Goal: Understand process/instructions: Learn how to perform a task or action

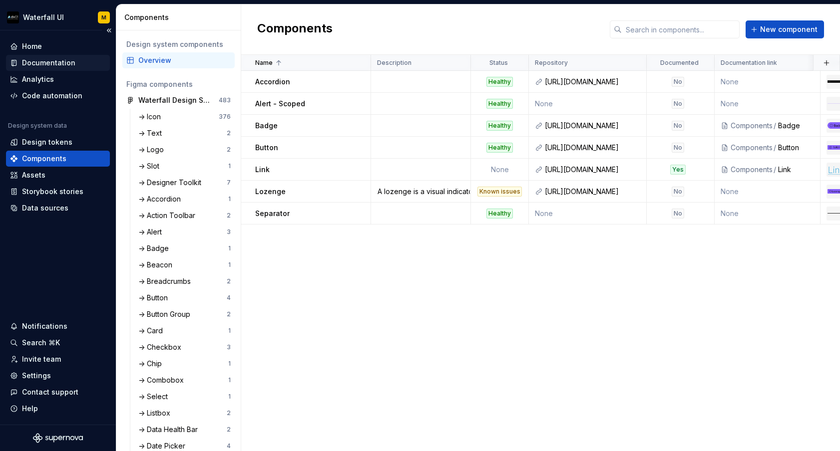
click at [35, 63] on div "Documentation" at bounding box center [48, 63] width 53 height 10
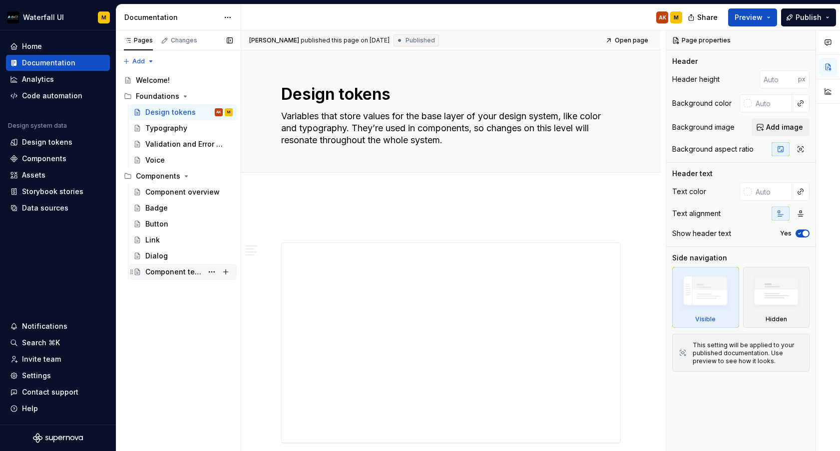
click at [173, 276] on div "Component template" at bounding box center [173, 272] width 57 height 10
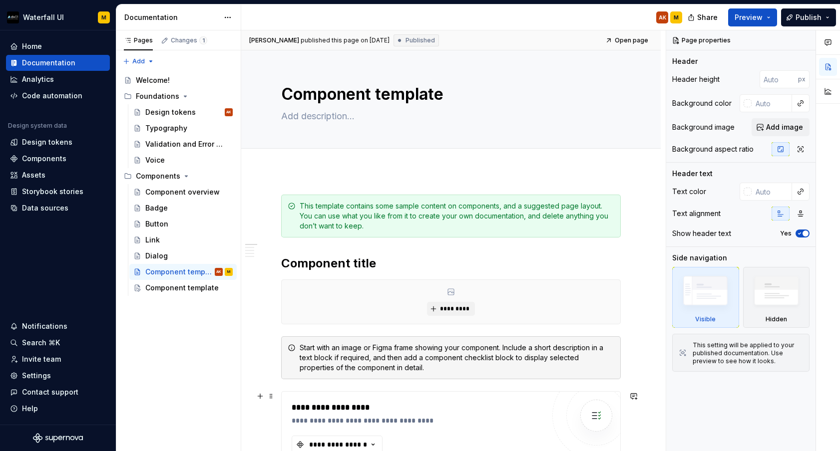
type textarea "*"
type textarea "T"
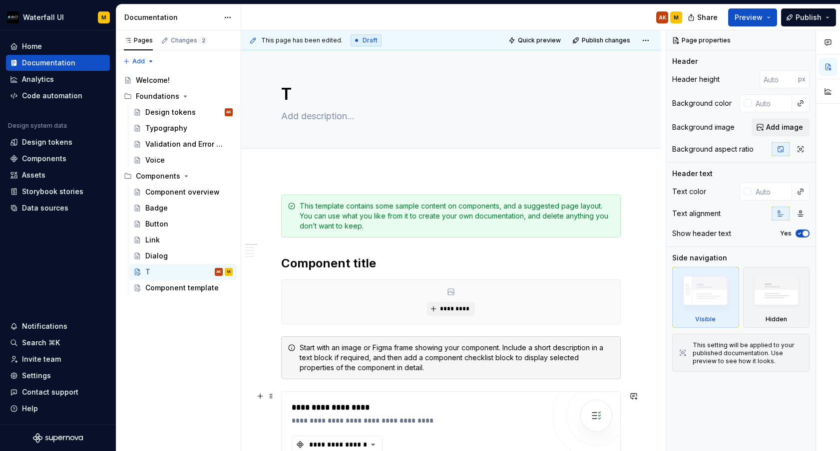
type textarea "*"
type textarea "Toas"
type textarea "*"
type textarea "Toast"
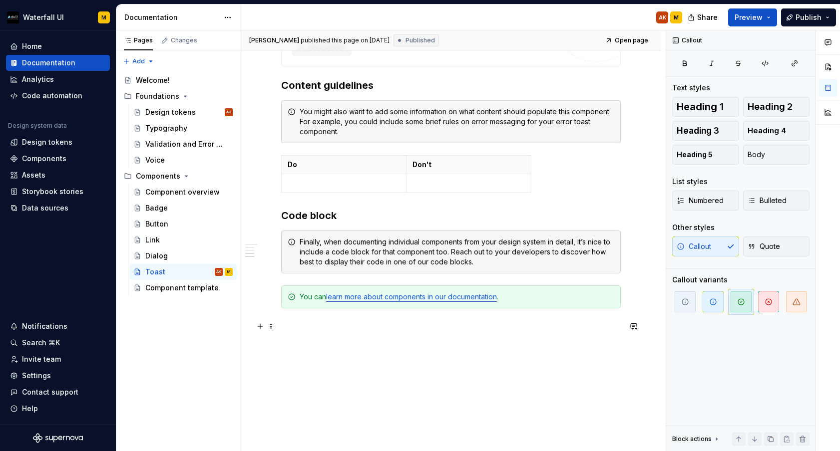
scroll to position [643, 0]
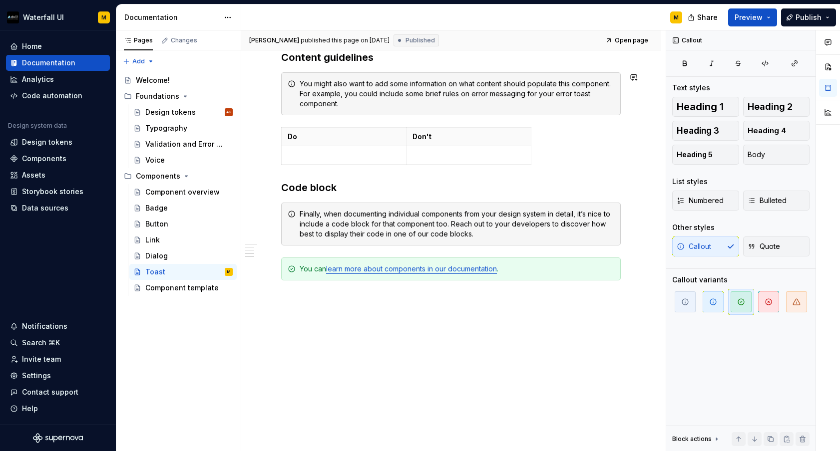
type textarea "*"
